Goal: Task Accomplishment & Management: Manage account settings

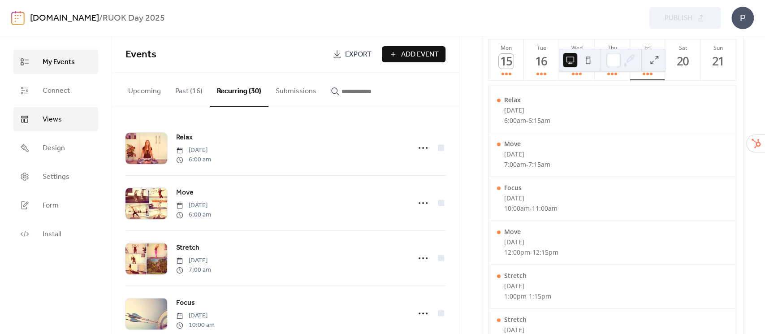
click at [55, 120] on span "Views" at bounding box center [52, 119] width 19 height 11
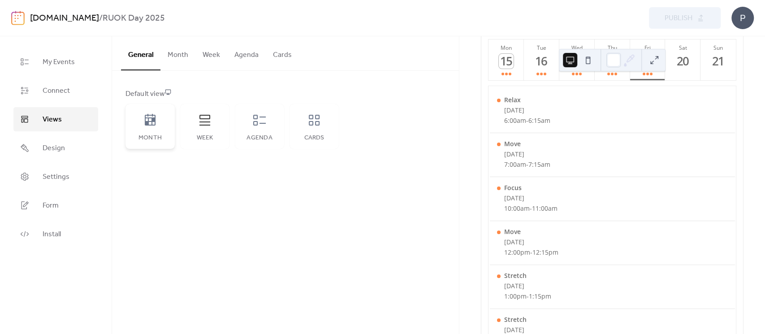
click at [150, 124] on icon at bounding box center [150, 120] width 11 height 12
click at [320, 125] on icon at bounding box center [314, 120] width 14 height 14
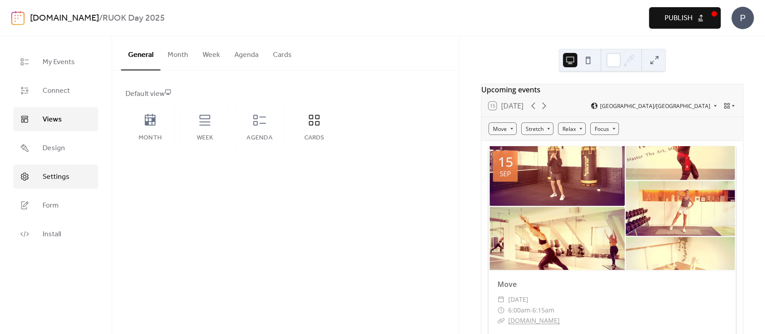
click at [48, 178] on span "Settings" at bounding box center [56, 177] width 27 height 11
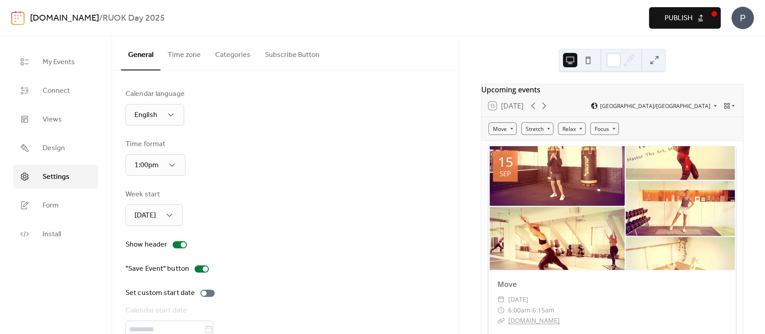
type input "*********"
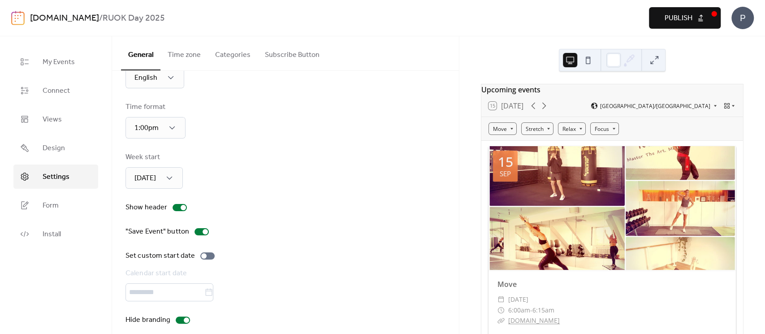
scroll to position [46, 0]
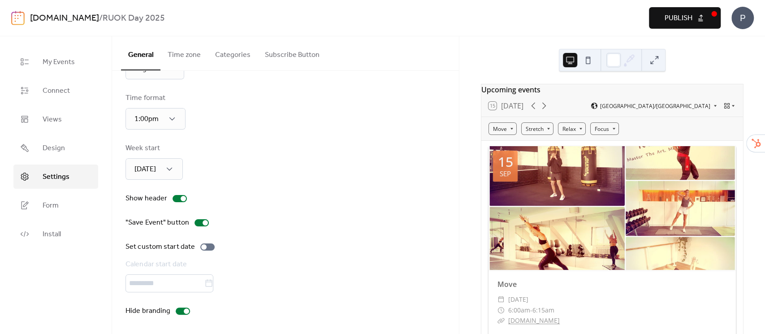
click at [693, 18] on button "Publish" at bounding box center [685, 18] width 72 height 22
